Goal: Information Seeking & Learning: Learn about a topic

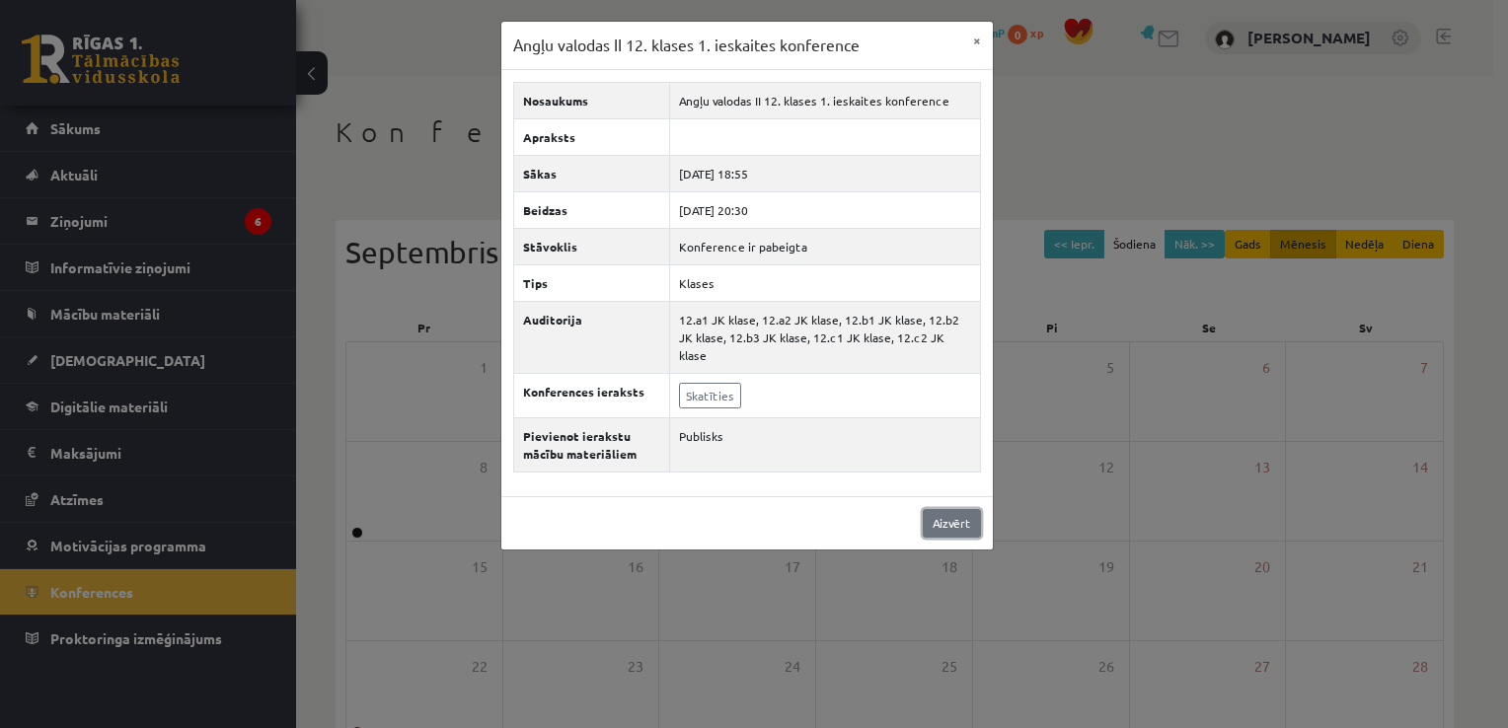
click at [942, 509] on link "Aizvērt" at bounding box center [952, 523] width 58 height 29
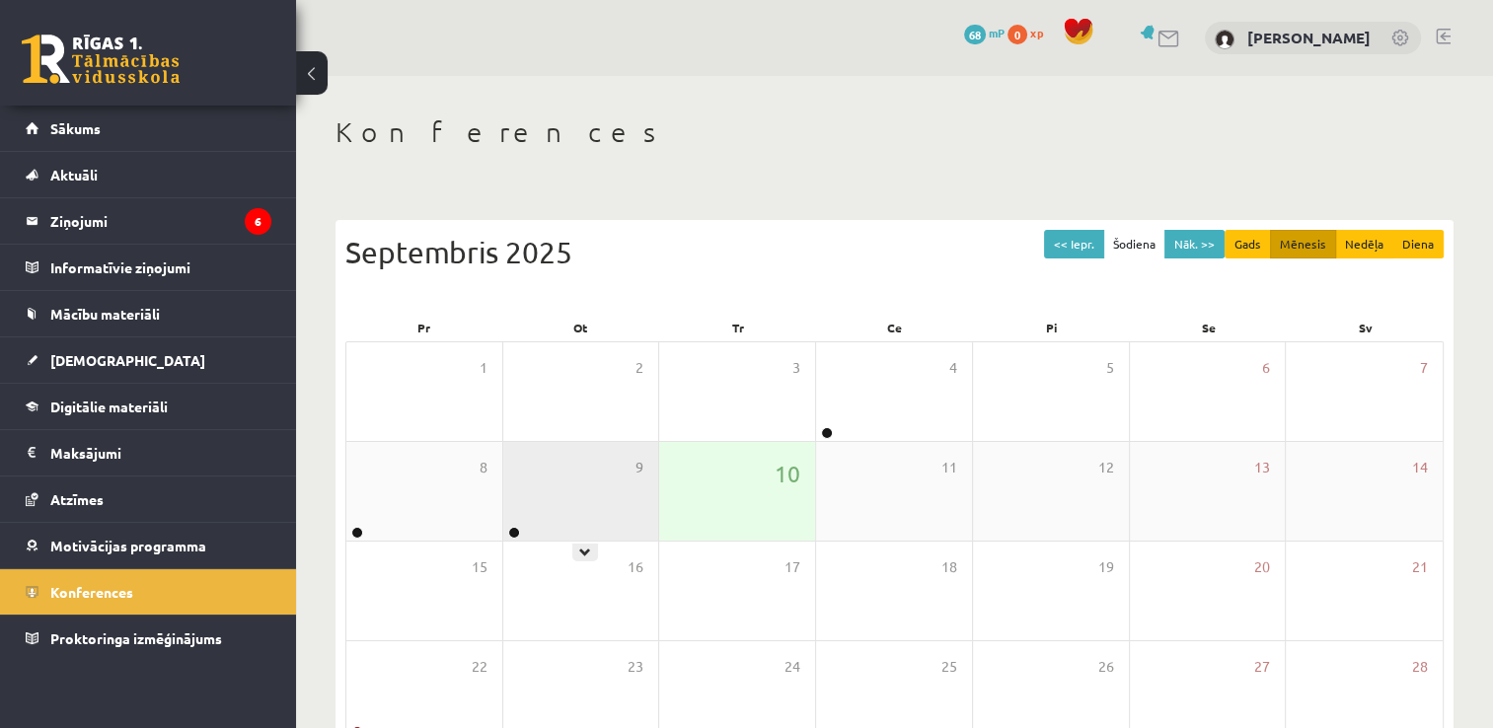
click at [574, 491] on div "9" at bounding box center [581, 491] width 156 height 99
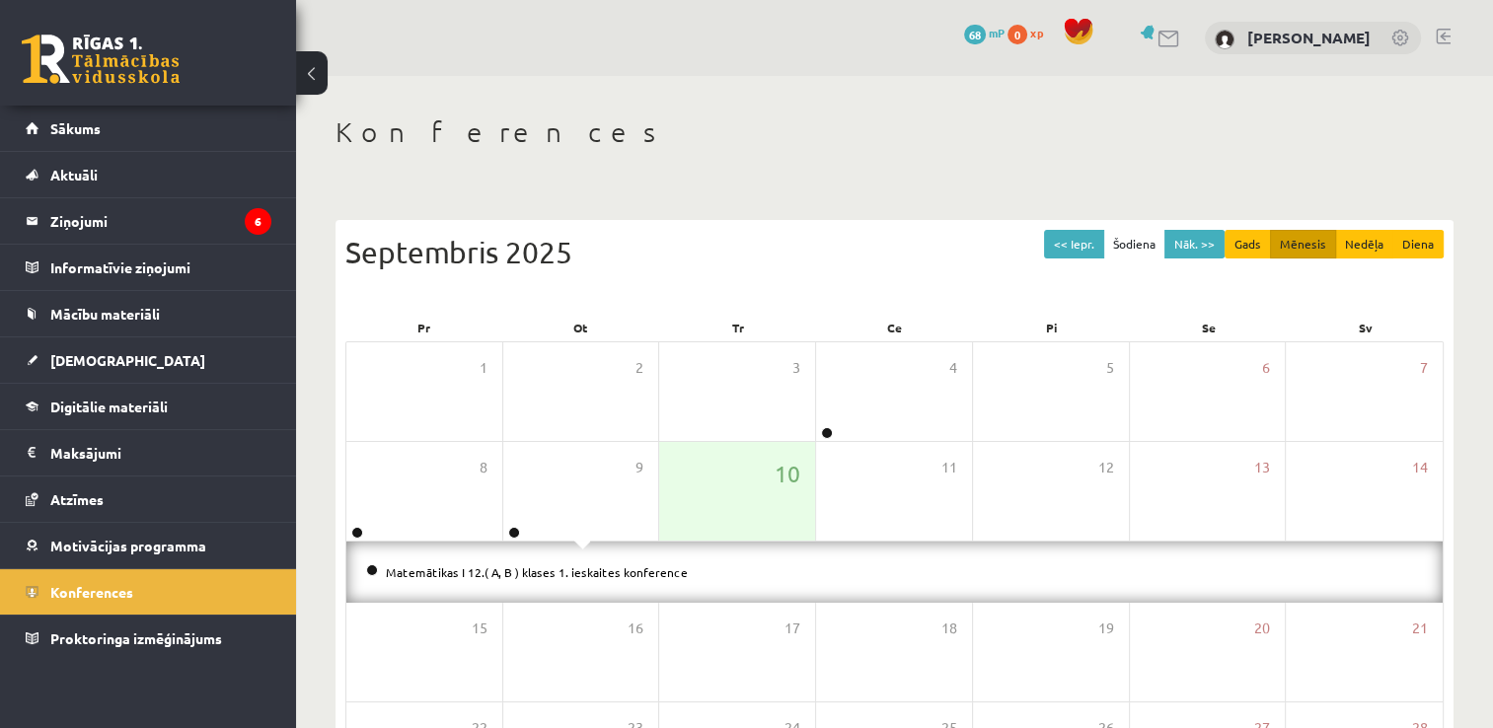
click at [324, 471] on div "Konferences << Iepr. Šodiena Nāk. >> Gads Mēnesis Nedēļa Diena Septembris 2025 …" at bounding box center [894, 540] width 1197 height 928
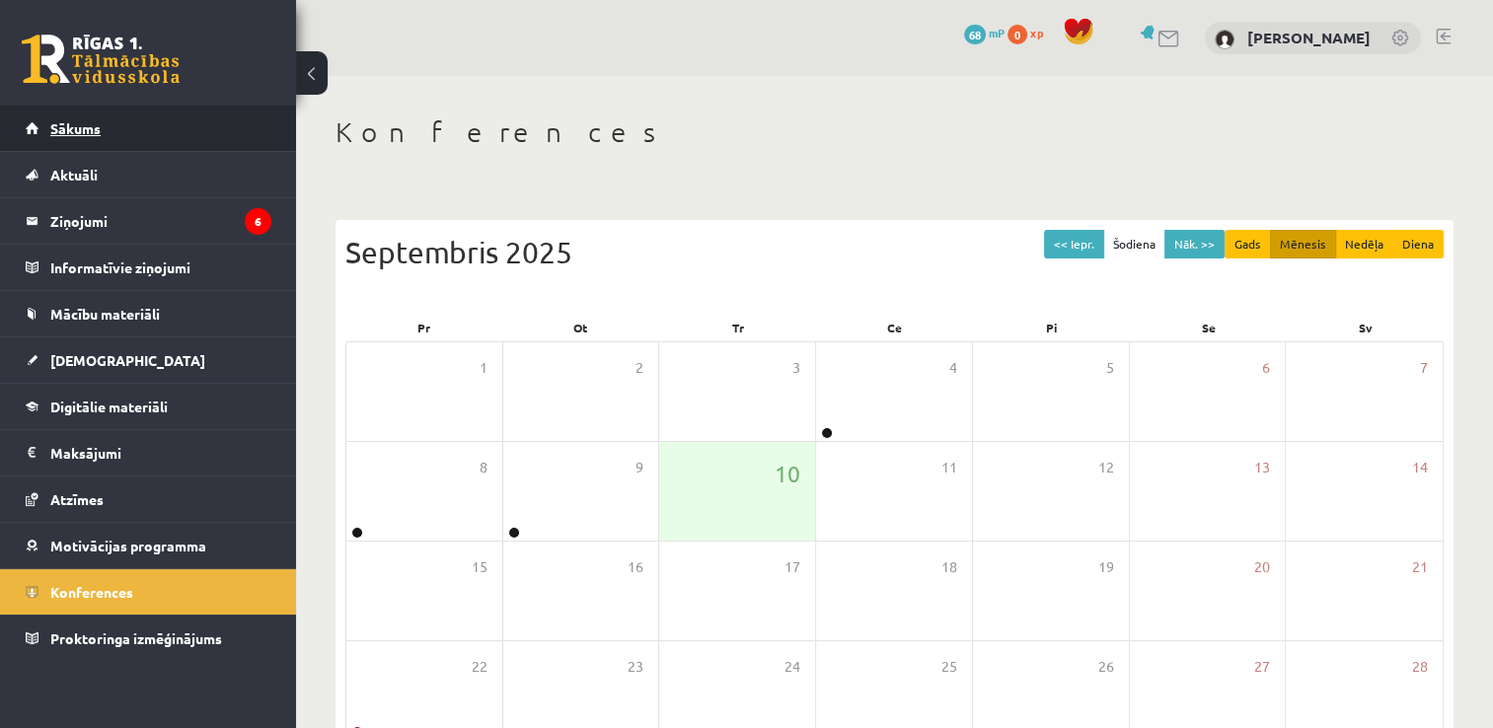
click at [117, 123] on link "Sākums" at bounding box center [149, 128] width 246 height 45
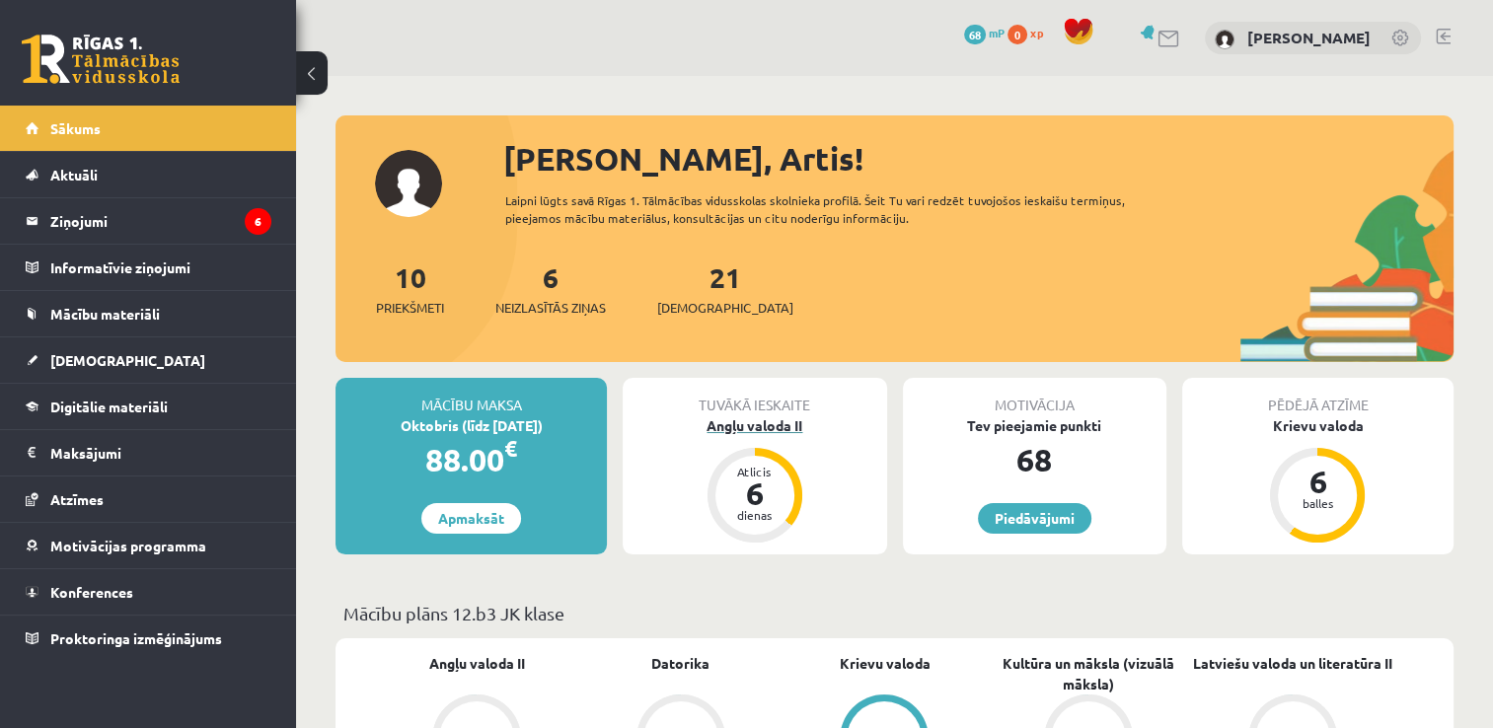
click at [755, 424] on div "Angļu valoda II" at bounding box center [754, 425] width 263 height 21
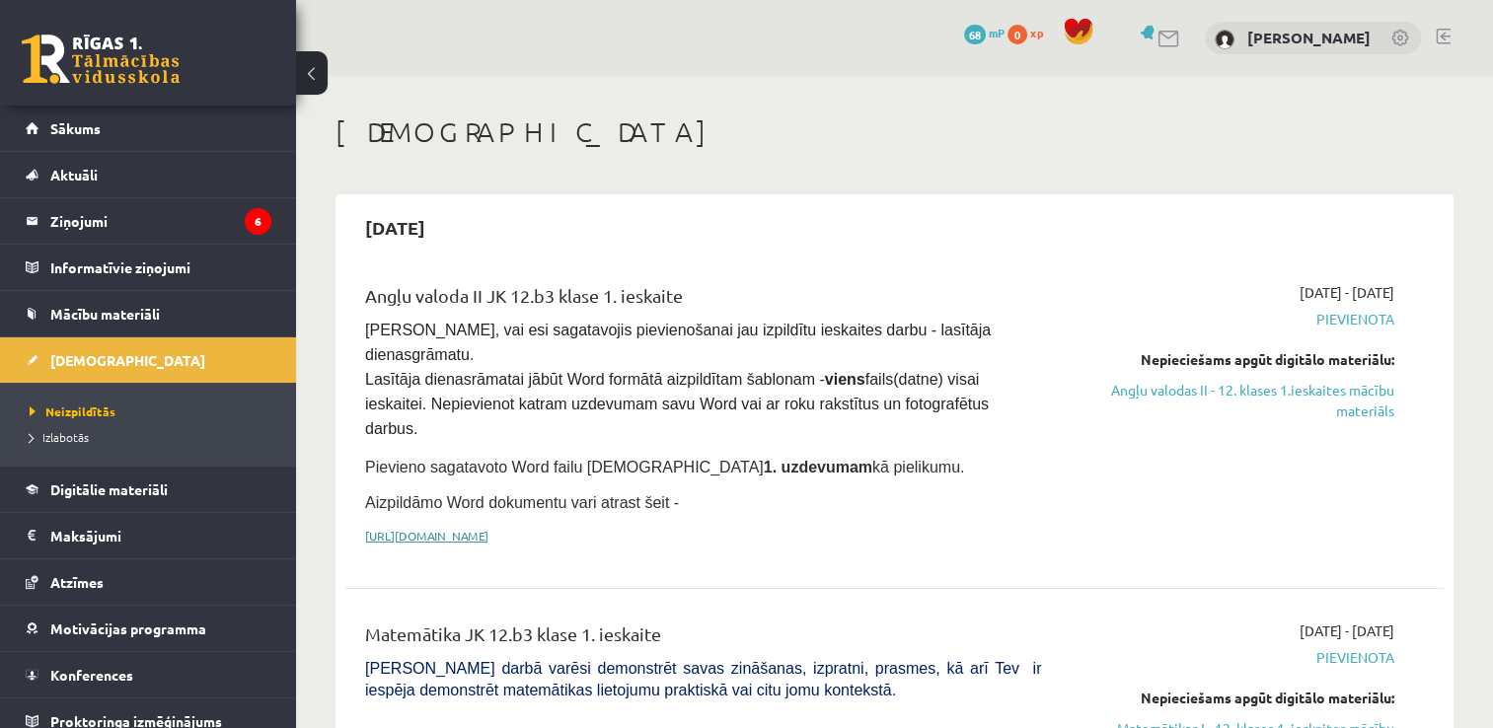
click at [488, 528] on link "https://drive.google.com/drive/folders/1IHE_ip15KOAbO2Se1NDGwZ2e__vlzPUf?usp=sh…" at bounding box center [426, 536] width 123 height 16
